Goal: Check status

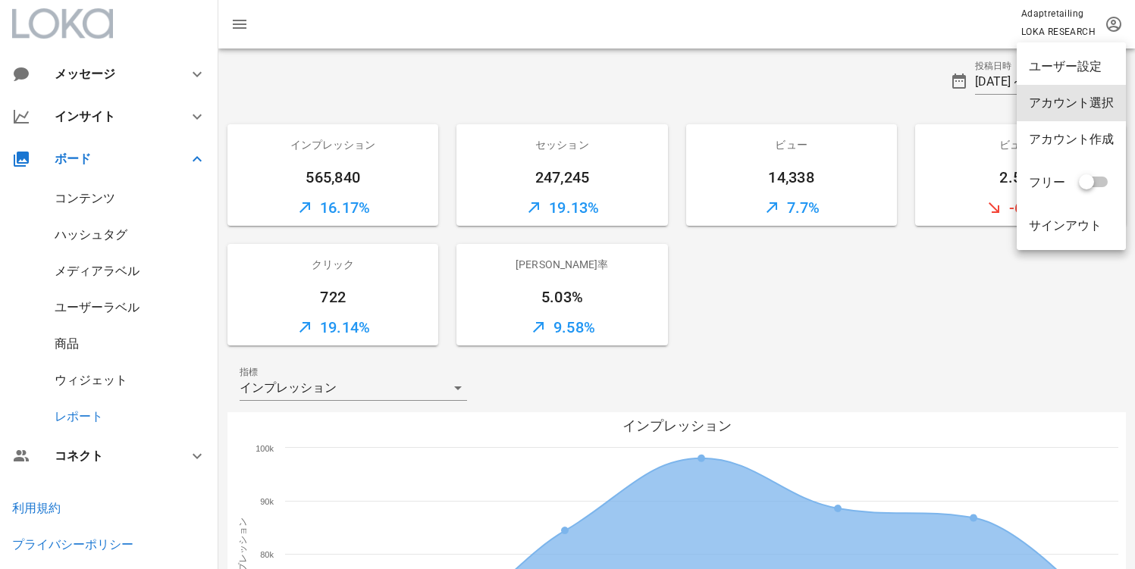
click at [1096, 94] on div "アカウント選択" at bounding box center [1071, 103] width 109 height 36
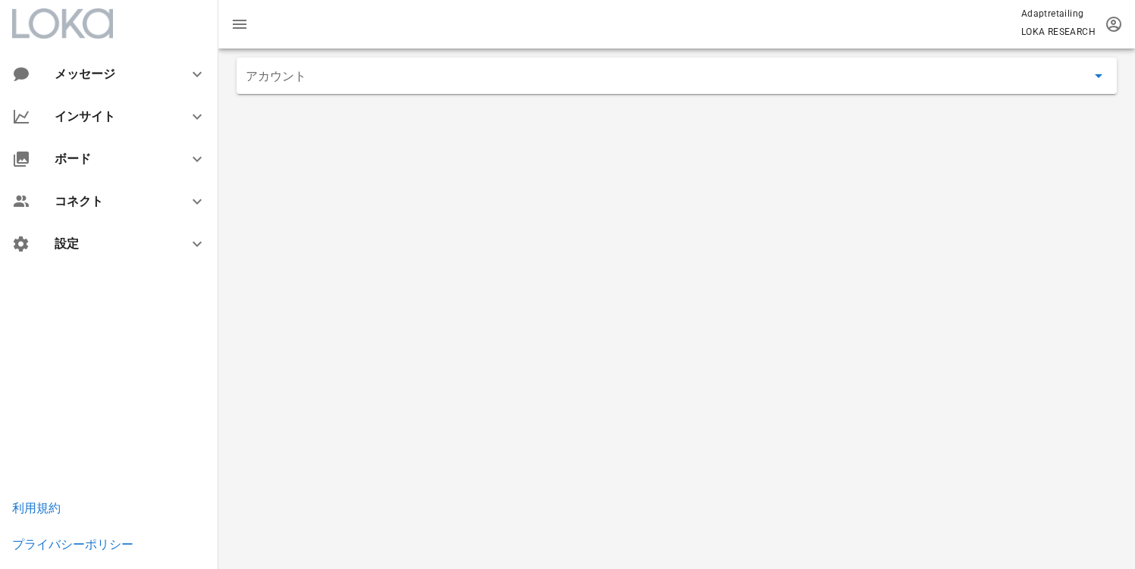
click at [437, 79] on input "アカウント" at bounding box center [666, 76] width 841 height 24
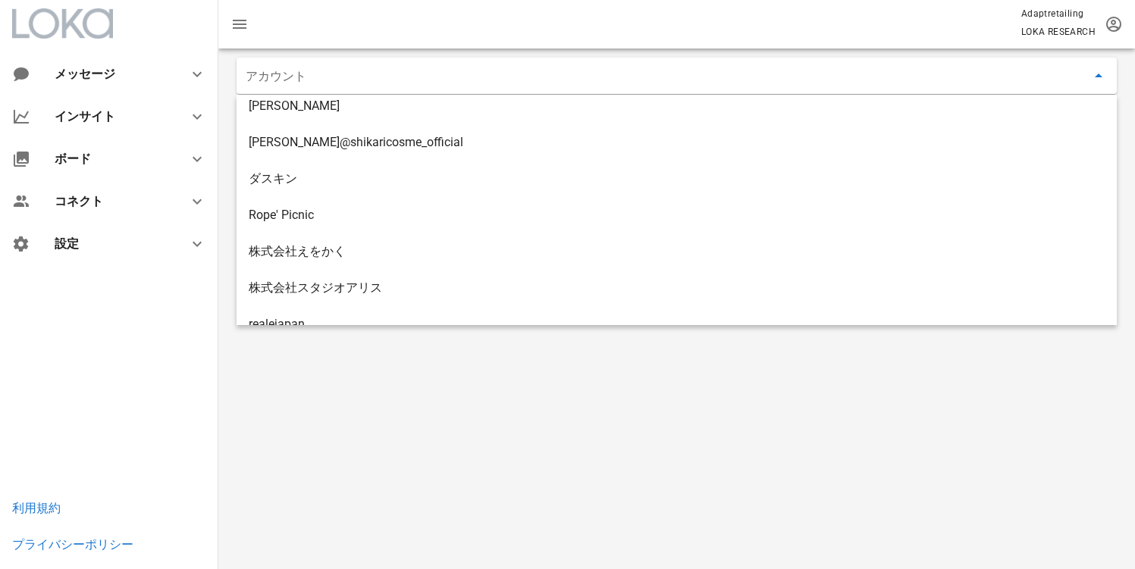
scroll to position [1061, 0]
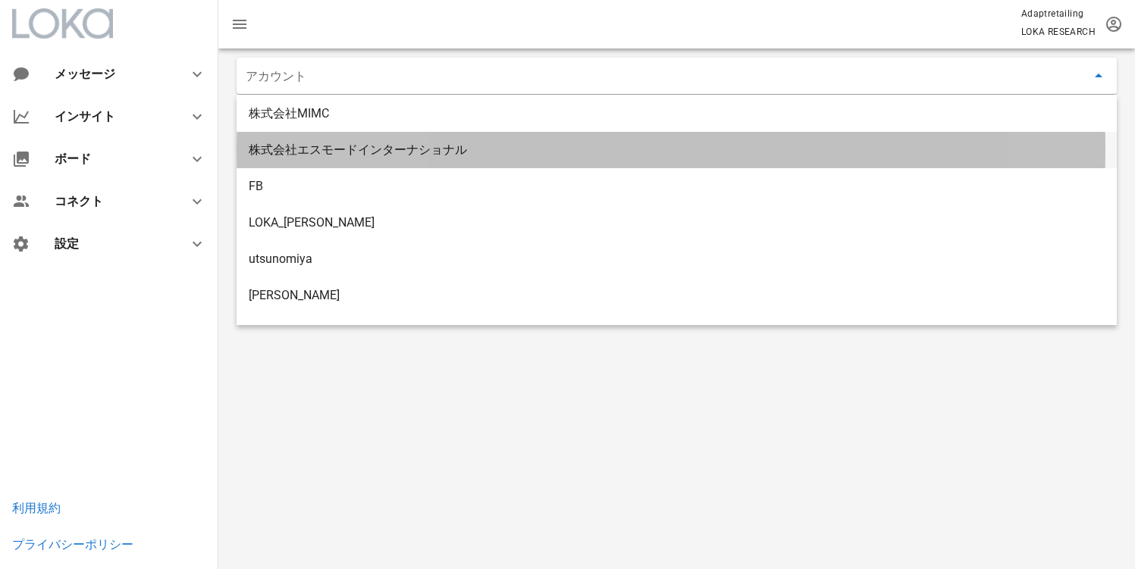
click at [387, 150] on div "株式会社エスモードインターナショナル" at bounding box center [677, 150] width 856 height 14
type input "株式会社エスモードインターナショナル"
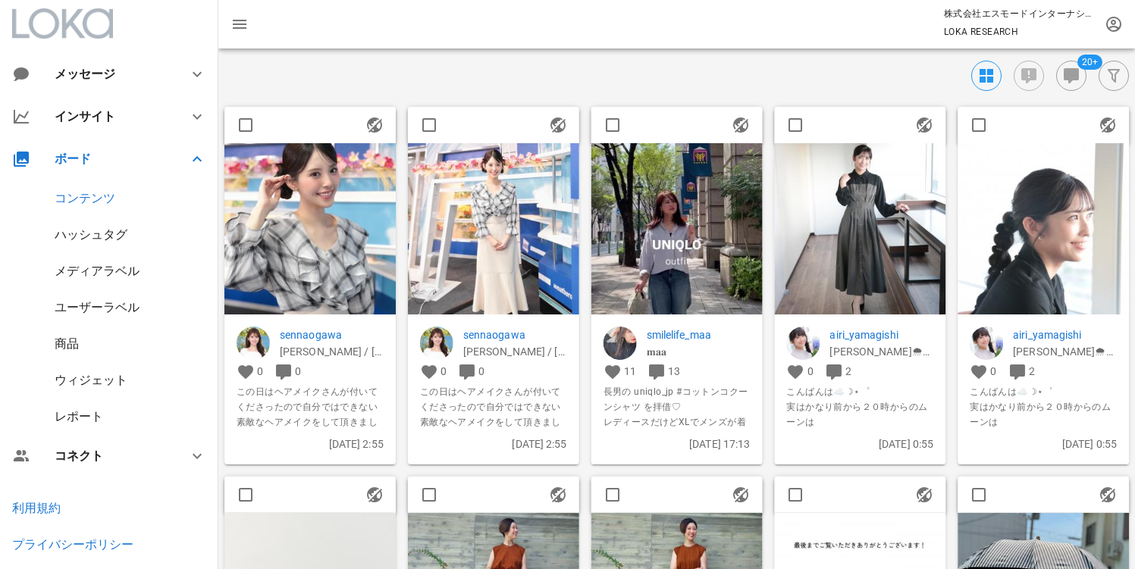
click at [86, 367] on div "ウィジェット" at bounding box center [109, 380] width 218 height 36
click at [83, 373] on div "ウィジェット" at bounding box center [91, 380] width 73 height 14
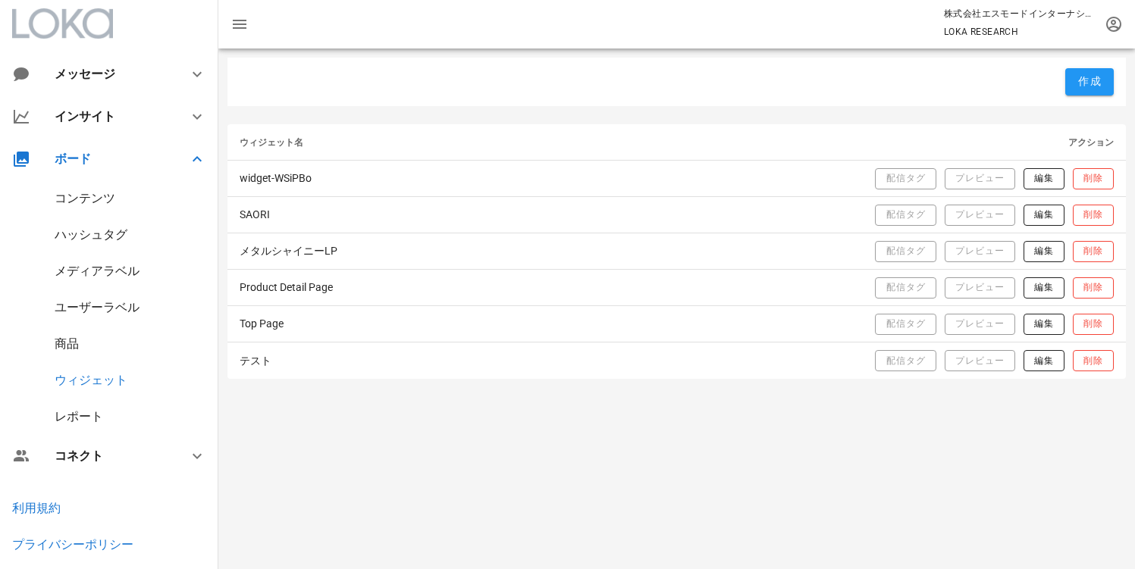
click at [69, 414] on div "レポート" at bounding box center [79, 416] width 49 height 14
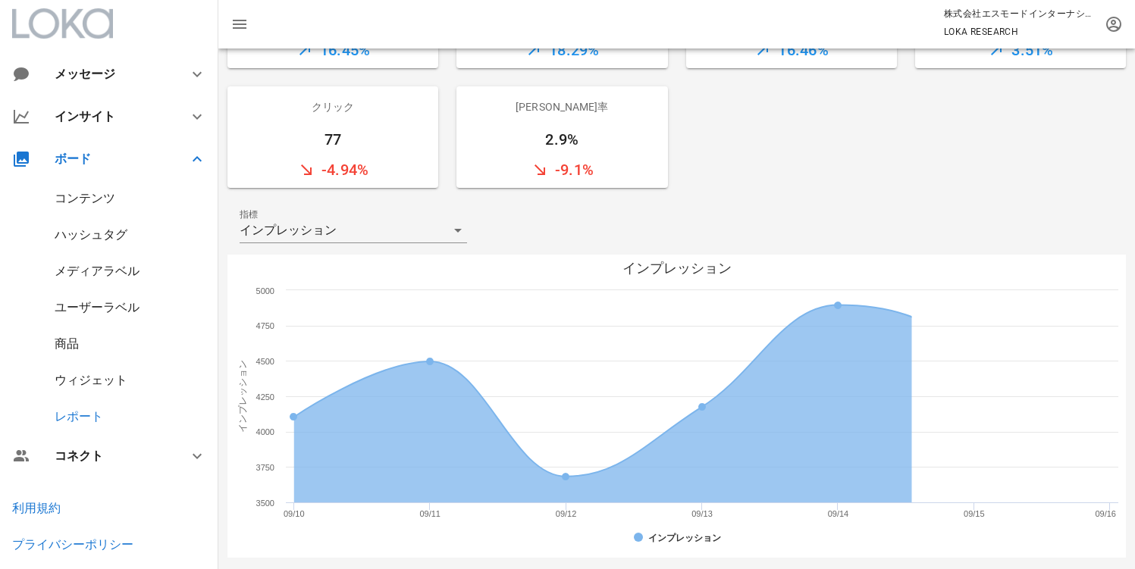
scroll to position [368, 0]
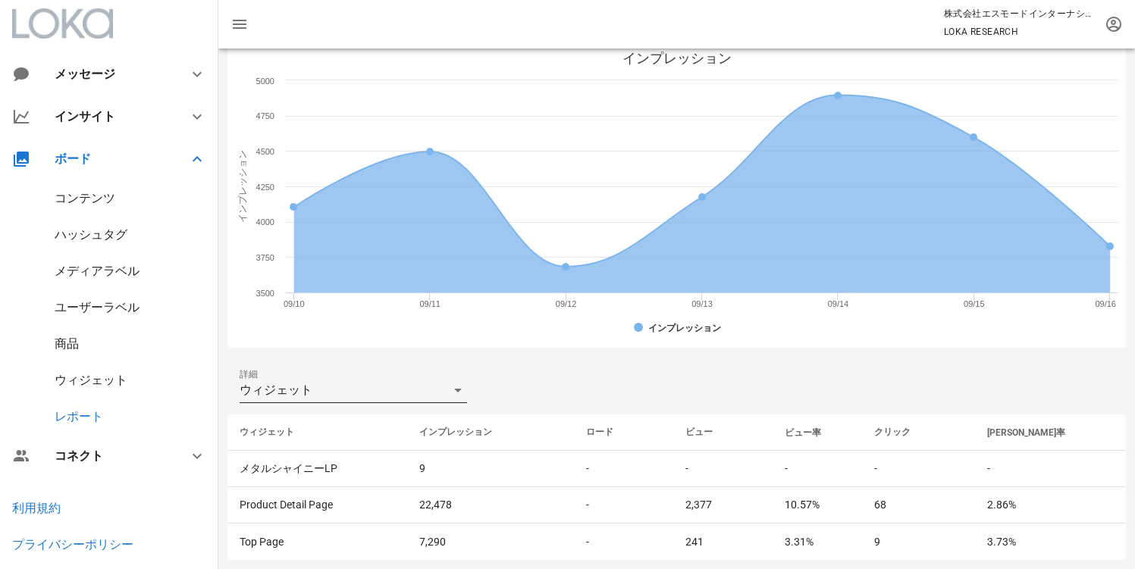
click at [323, 383] on div "ウィジェット" at bounding box center [343, 390] width 206 height 24
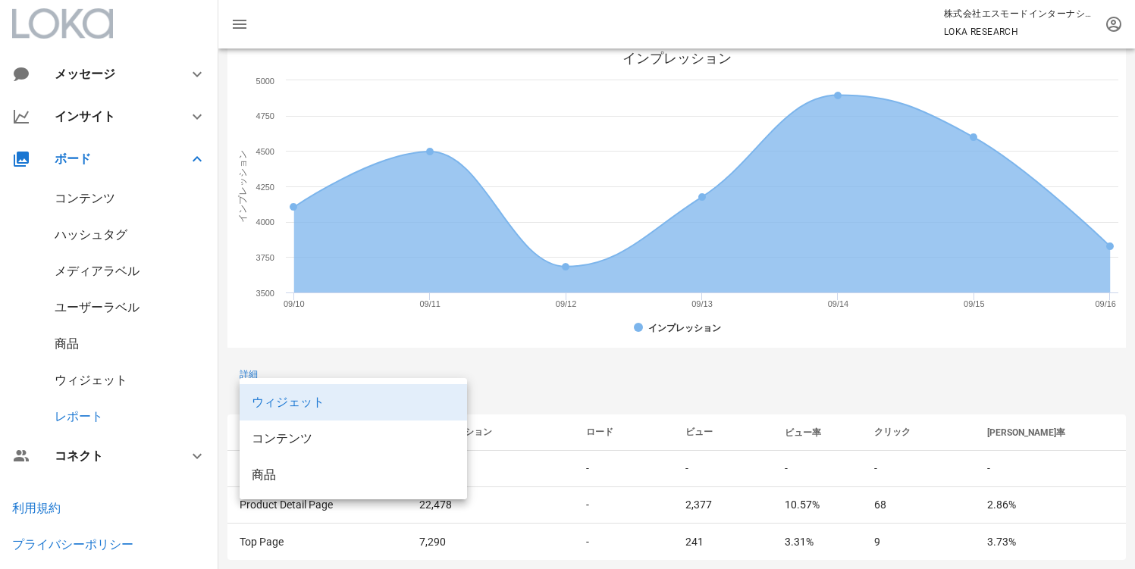
click at [546, 381] on div "詳細 ウィジェット" at bounding box center [676, 390] width 898 height 49
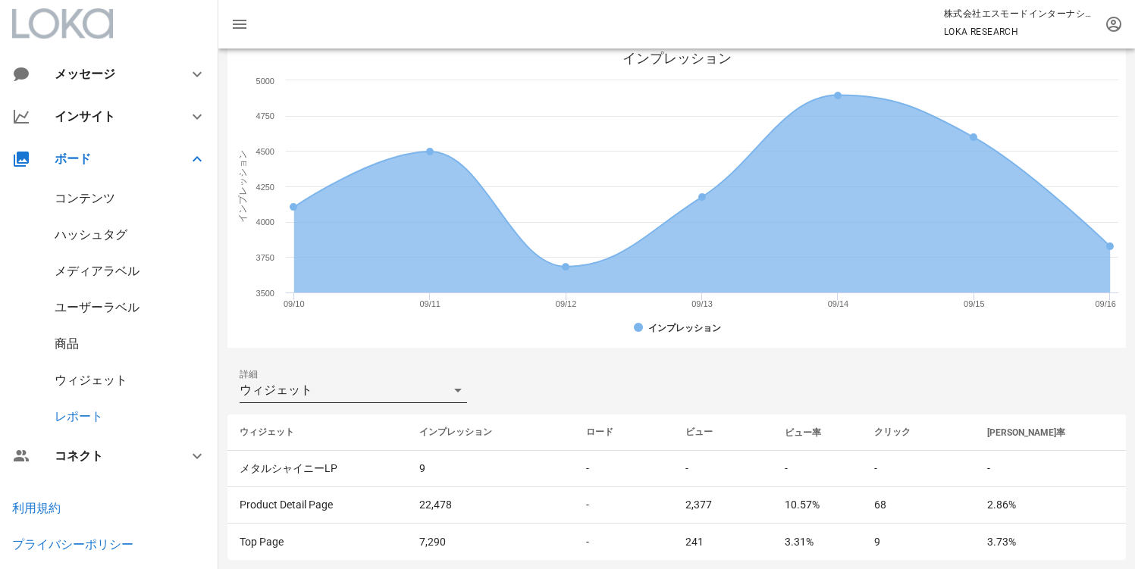
click at [408, 398] on div "ウィジェット" at bounding box center [343, 390] width 206 height 24
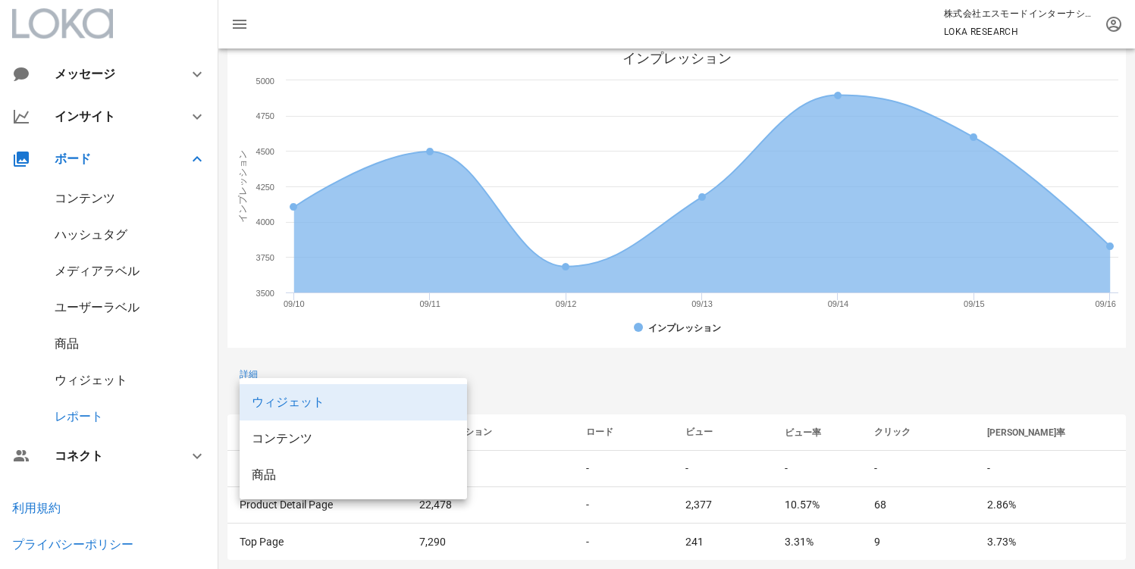
click at [386, 393] on div "ウィジェット" at bounding box center [353, 402] width 203 height 33
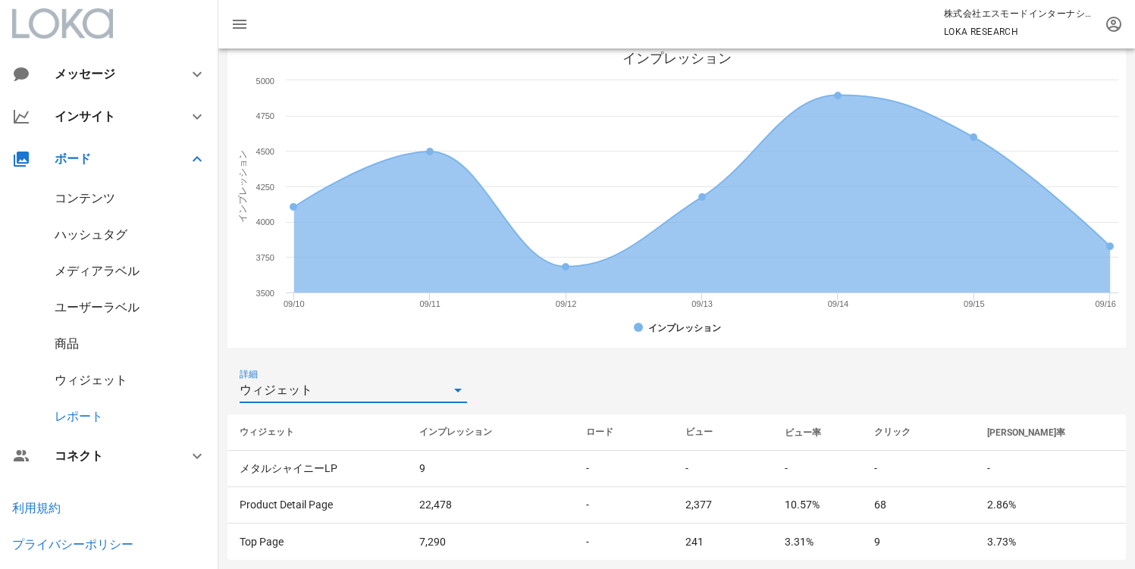
click at [616, 383] on div "詳細 ウィジェット" at bounding box center [676, 390] width 898 height 49
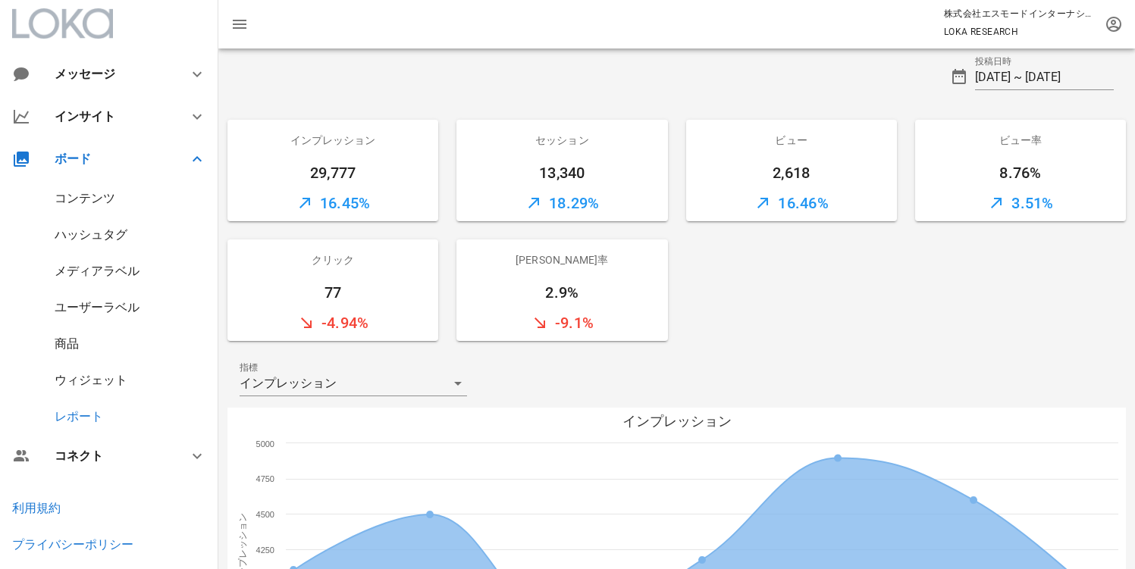
scroll to position [0, 0]
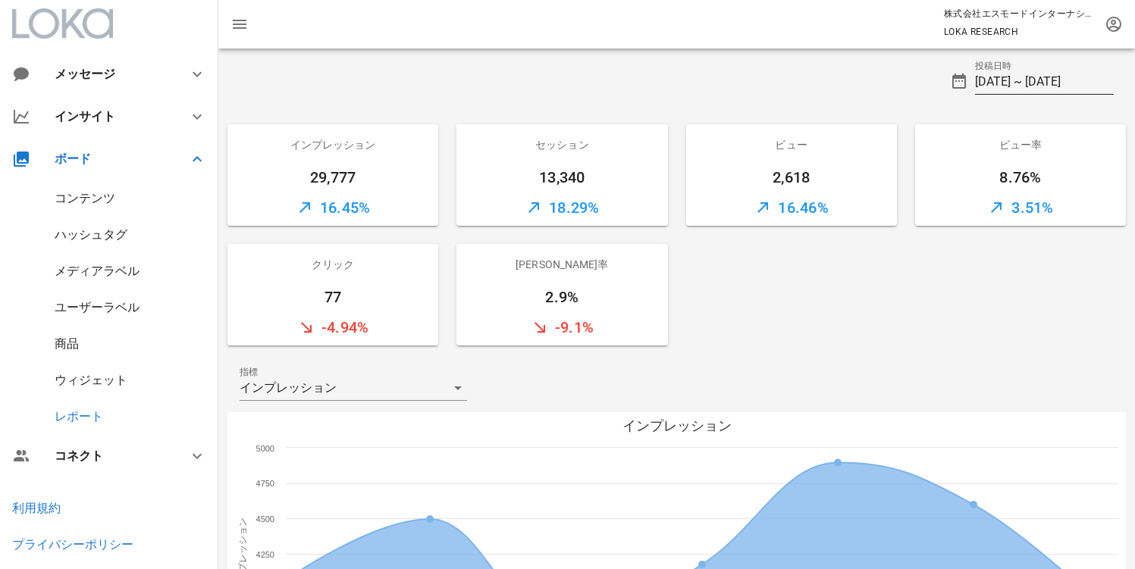
click at [1050, 86] on input "[DATE] ~ [DATE]" at bounding box center [1044, 82] width 139 height 24
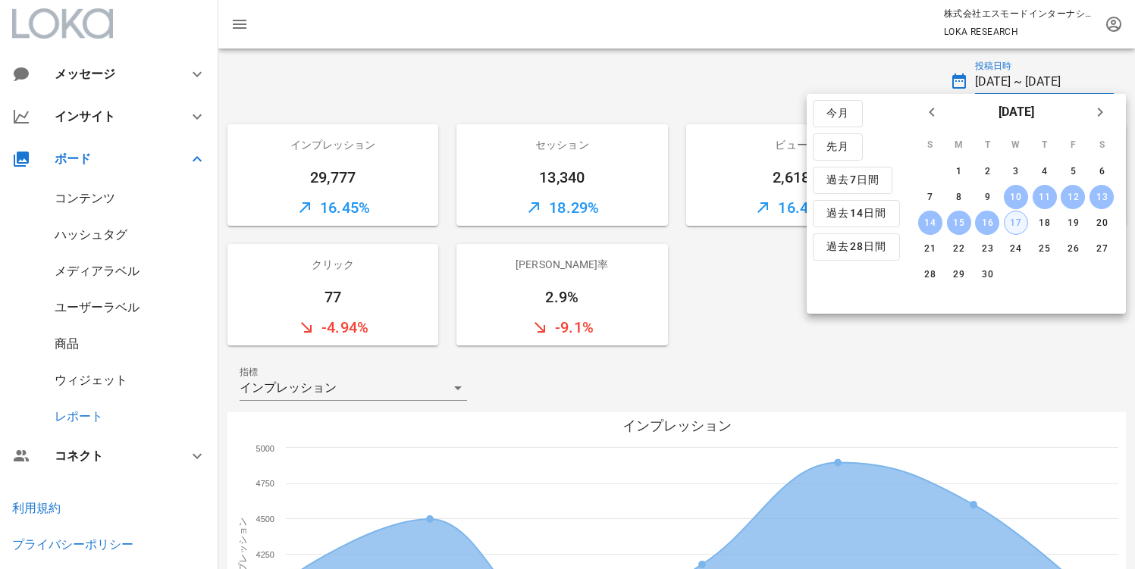
click at [1017, 232] on button "17" at bounding box center [1016, 223] width 24 height 24
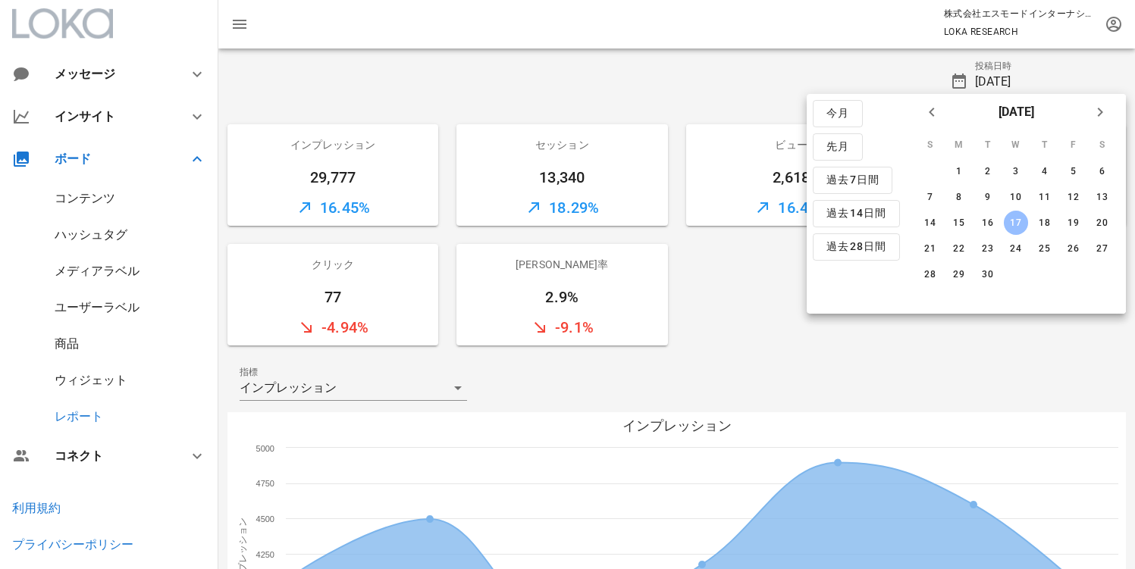
click at [1017, 232] on button "17" at bounding box center [1016, 223] width 24 height 24
type input "[DATE] ~ [DATE]"
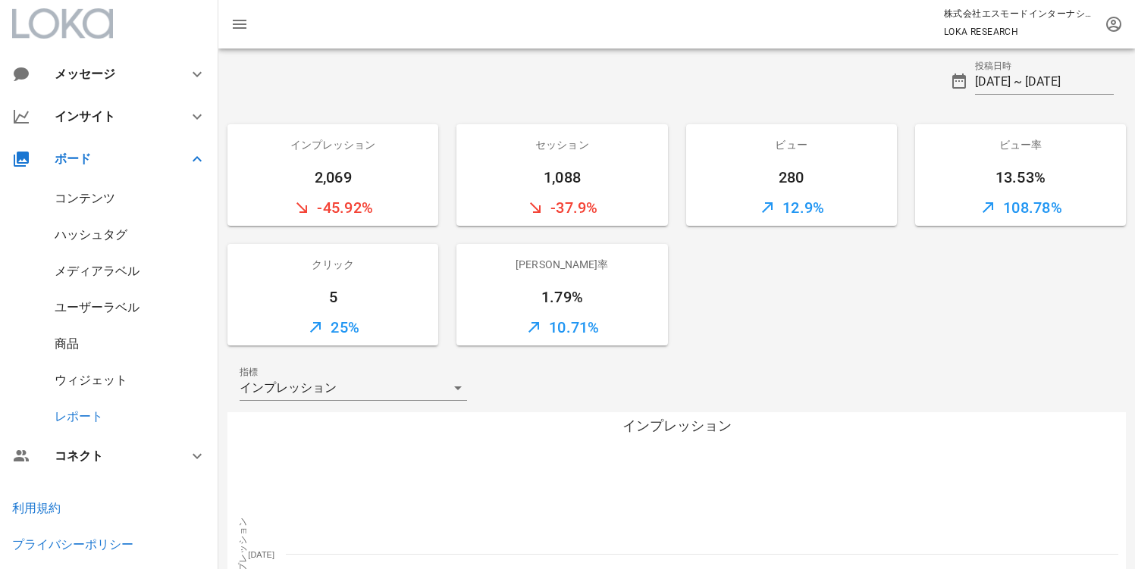
click at [983, 347] on div "インプレッション 2,069 -45.92% セッション 1,088 -37.9% ビュー 280 12.9% ビュー率 13.53% 108.78% クリッ…" at bounding box center [676, 235] width 917 height 240
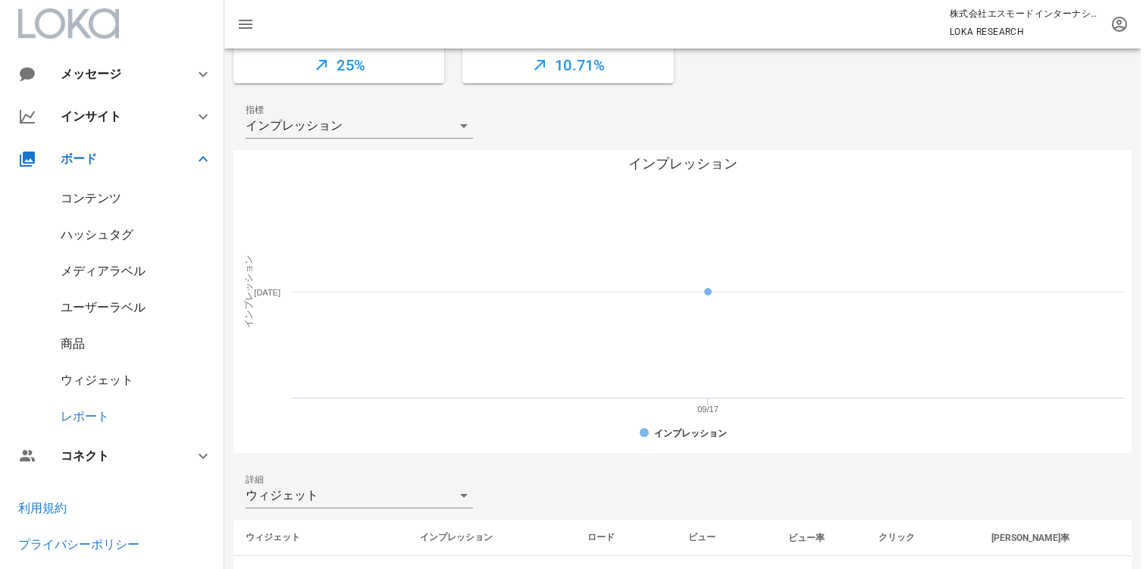
scroll to position [331, 0]
